Goal: Information Seeking & Learning: Learn about a topic

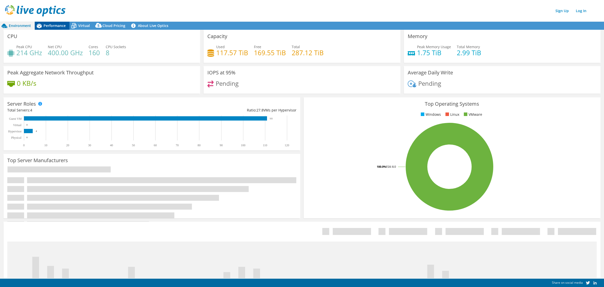
click at [59, 27] on span "Performance" at bounding box center [55, 25] width 22 height 5
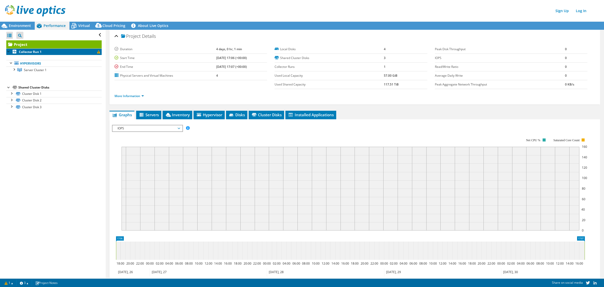
click at [97, 52] on span at bounding box center [98, 51] width 3 height 3
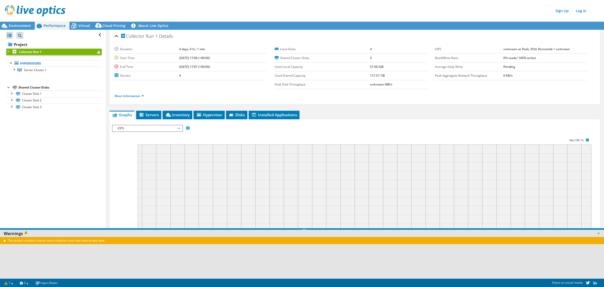
drag, startPoint x: 91, startPoint y: 240, endPoint x: 0, endPoint y: 230, distance: 91.5
click at [0, 230] on div "Warnings The project contains one or more collector runs that have empty data." at bounding box center [304, 253] width 608 height 50
copy div "Warnings The project contains one or more collector runs that have empty data."
click at [23, 25] on span "Environment" at bounding box center [20, 25] width 22 height 5
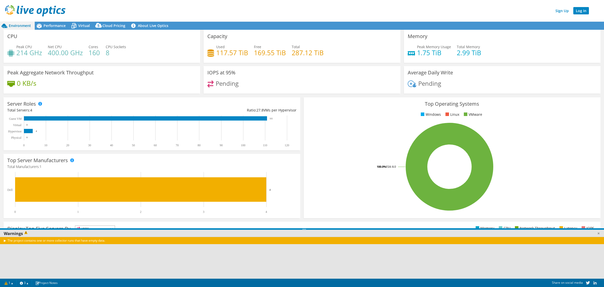
click at [582, 13] on link "Log In" at bounding box center [582, 10] width 16 height 7
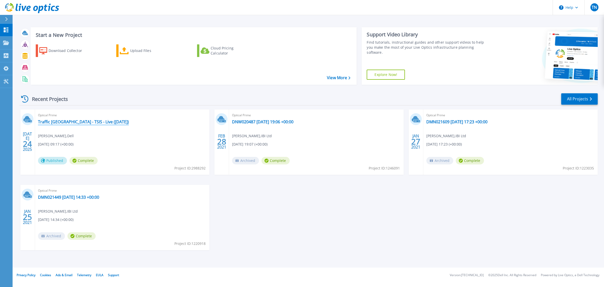
click at [66, 122] on link "Traffic [GEOGRAPHIC_DATA] - TSIS - Live ([DATE])" at bounding box center [83, 121] width 91 height 5
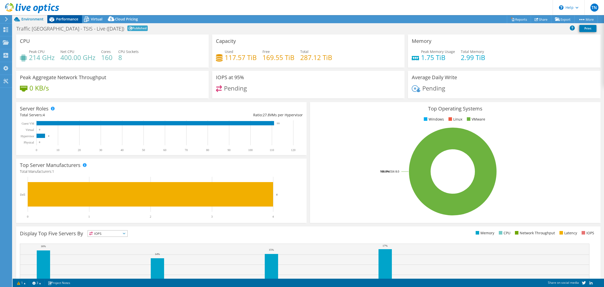
click at [63, 20] on span "Performance" at bounding box center [67, 19] width 22 height 5
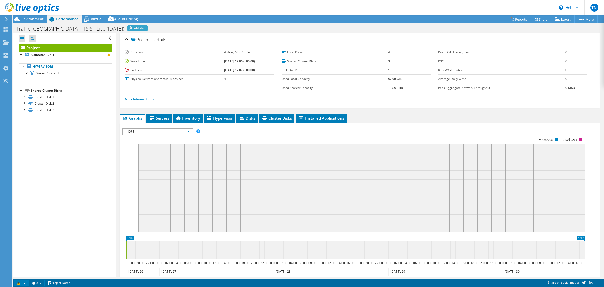
click at [23, 282] on link "1" at bounding box center [22, 282] width 16 height 6
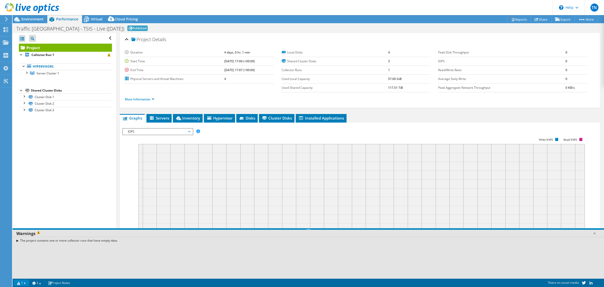
click at [24, 282] on link "1" at bounding box center [22, 282] width 16 height 6
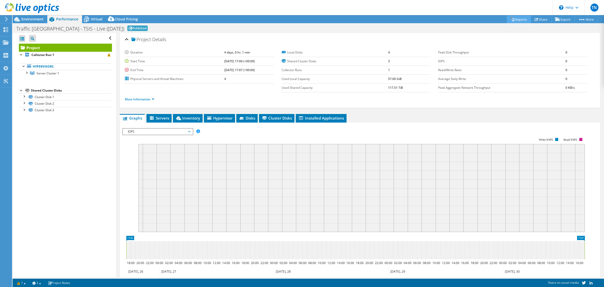
click at [516, 19] on link "Reports" at bounding box center [519, 19] width 24 height 8
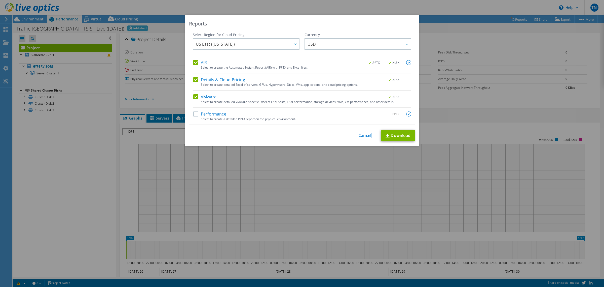
click at [359, 133] on link "Cancel" at bounding box center [365, 135] width 13 height 5
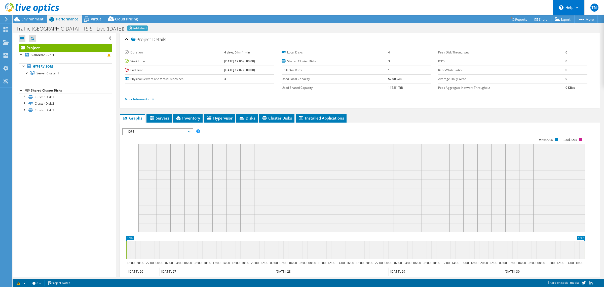
click at [583, 13] on div "\n Help" at bounding box center [569, 7] width 32 height 15
click at [511, 45] on div "Duration 4 days, 0 hr, 1 min Start Time 11/26/2024, 17:06 (+00:00) End Time 11/…" at bounding box center [360, 75] width 470 height 61
click at [583, 20] on link "More" at bounding box center [586, 19] width 23 height 8
click at [62, 18] on span "Performance" at bounding box center [67, 19] width 22 height 5
click at [34, 19] on span "Environment" at bounding box center [32, 19] width 22 height 5
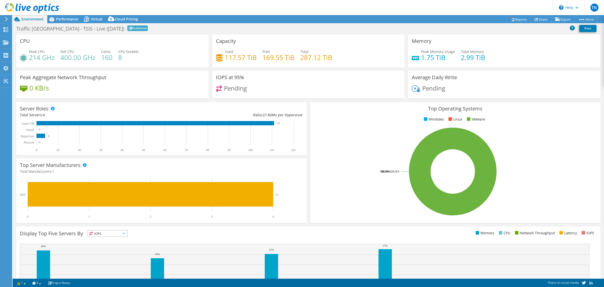
click at [7, 18] on icon at bounding box center [7, 19] width 4 height 5
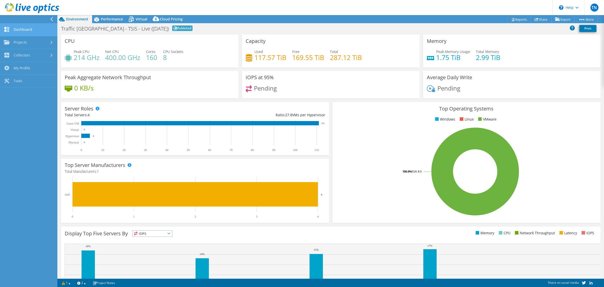
click at [18, 30] on link "Dashboard" at bounding box center [28, 29] width 57 height 13
